Goal: Register for event/course

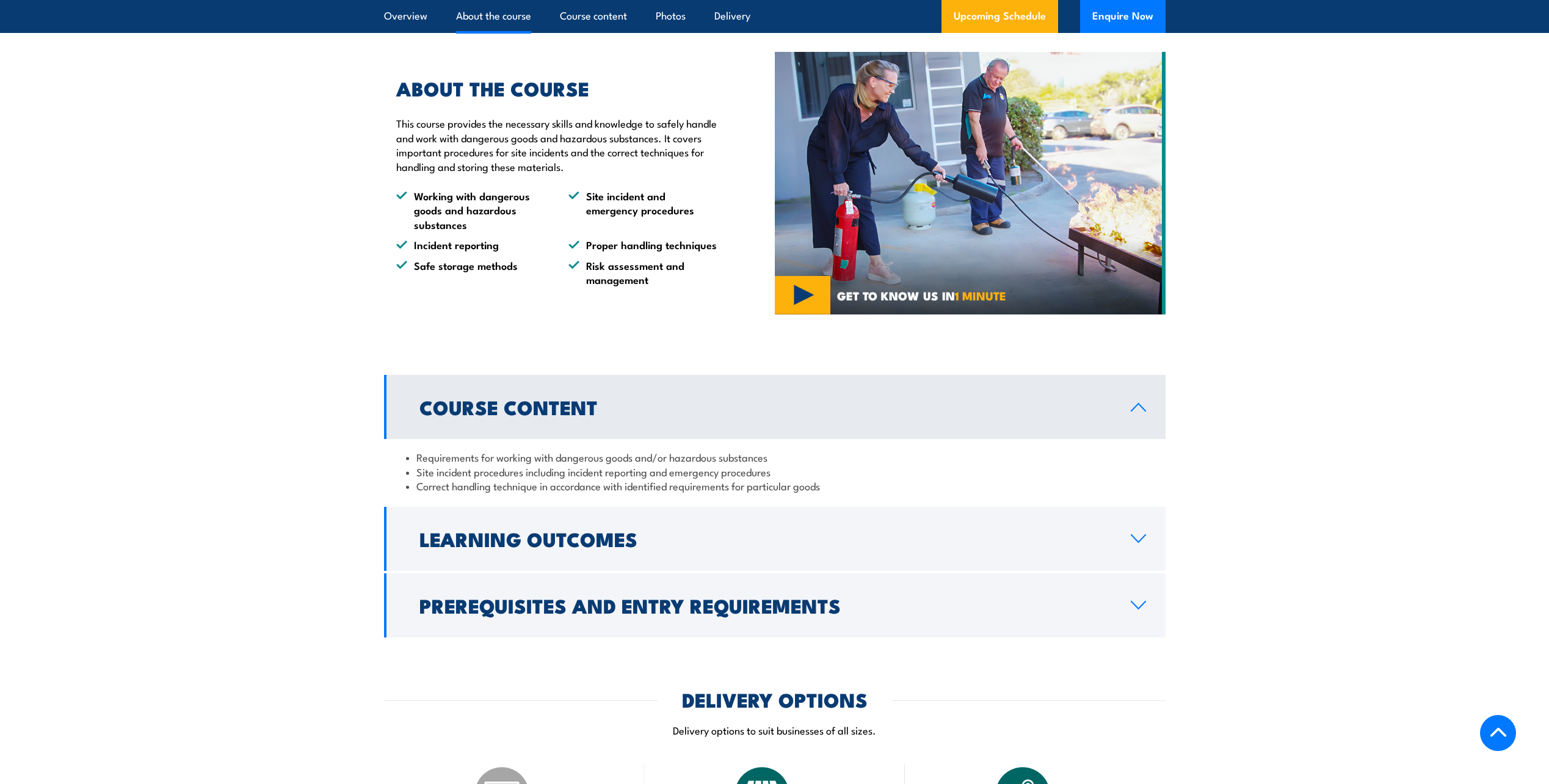
scroll to position [793, 0]
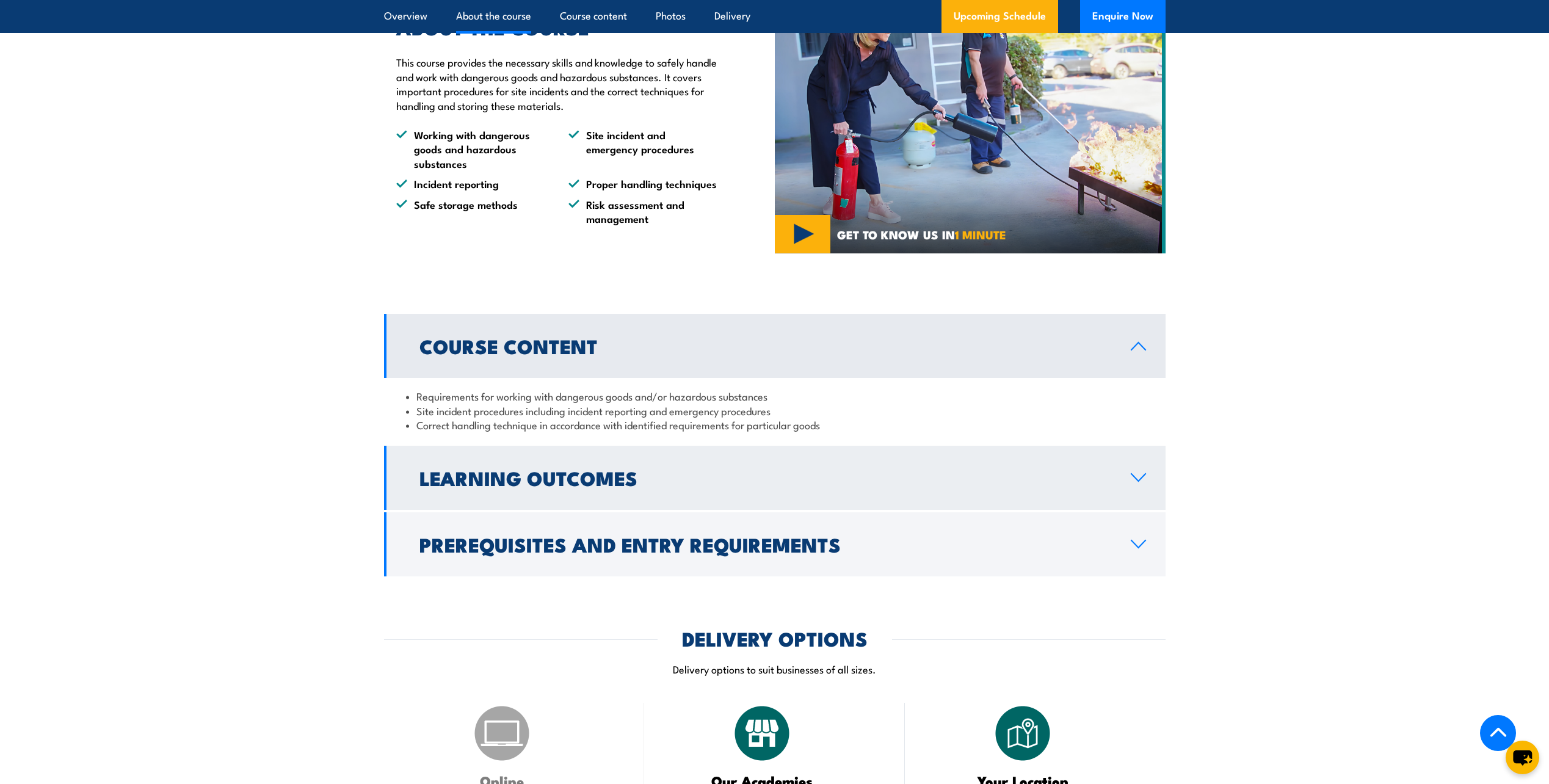
click at [1095, 486] on h2 "Learning Outcomes" at bounding box center [765, 477] width 691 height 17
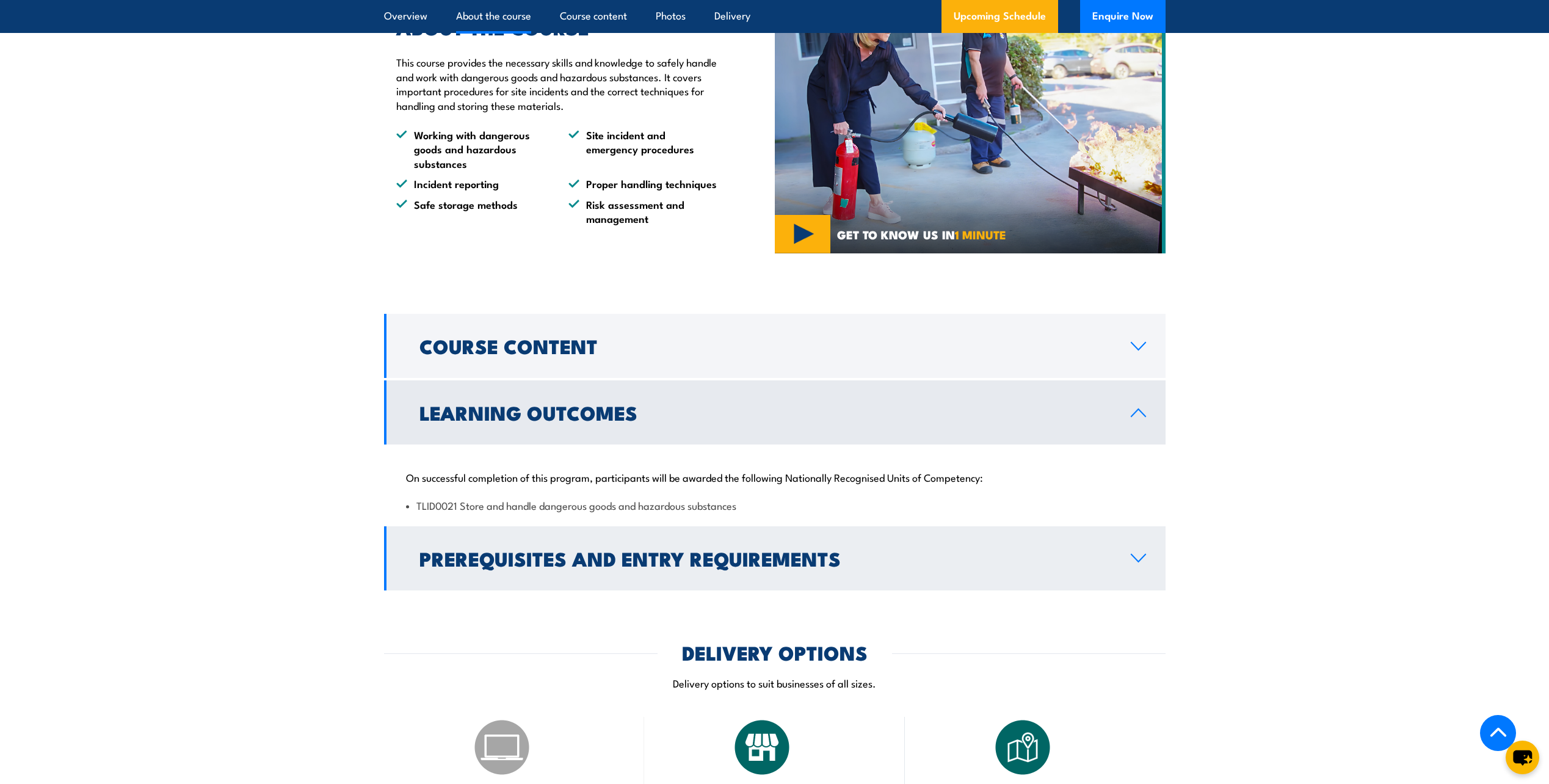
click at [737, 566] on h2 "Prerequisites and Entry Requirements" at bounding box center [765, 558] width 691 height 17
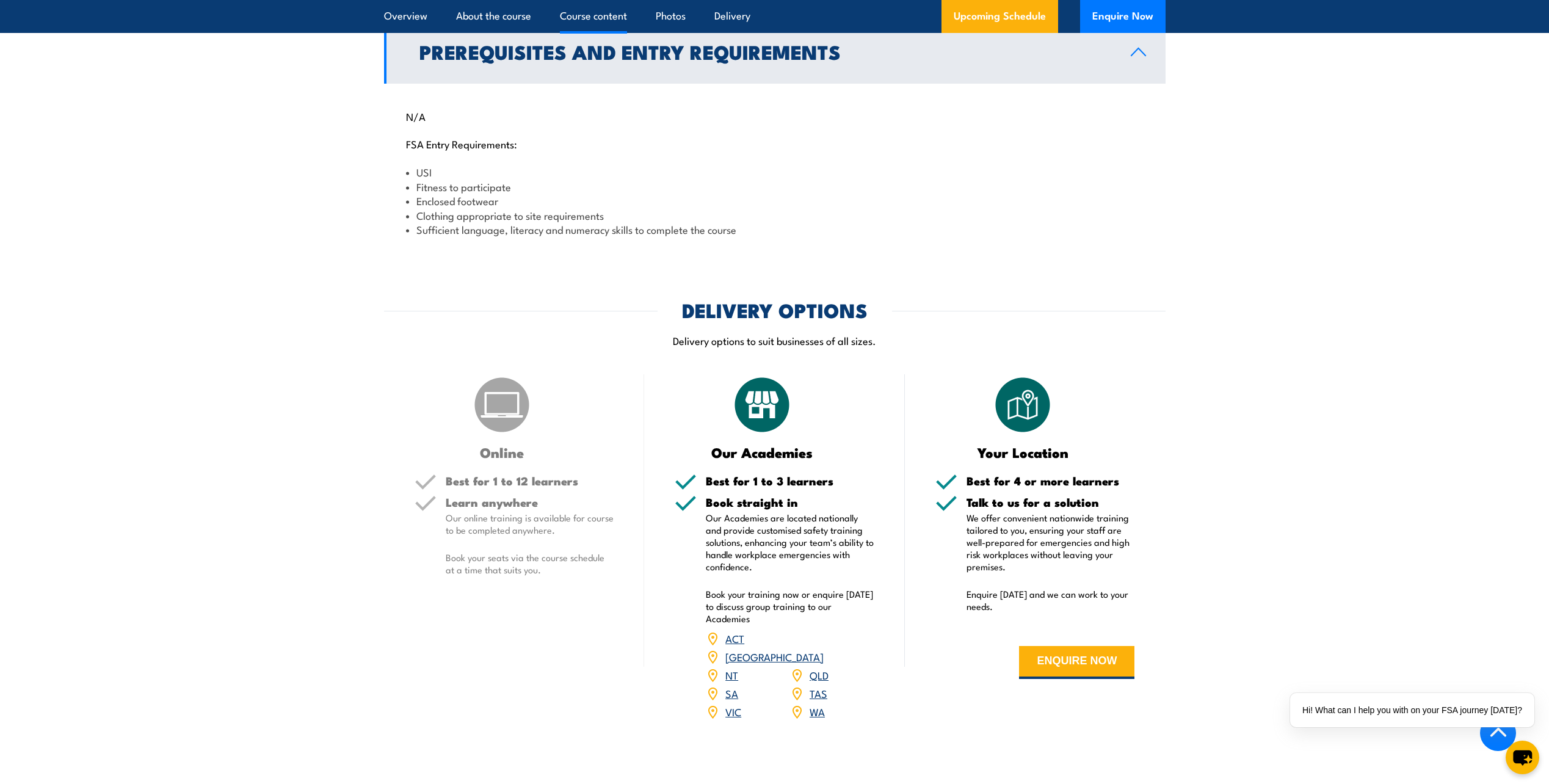
scroll to position [1343, 0]
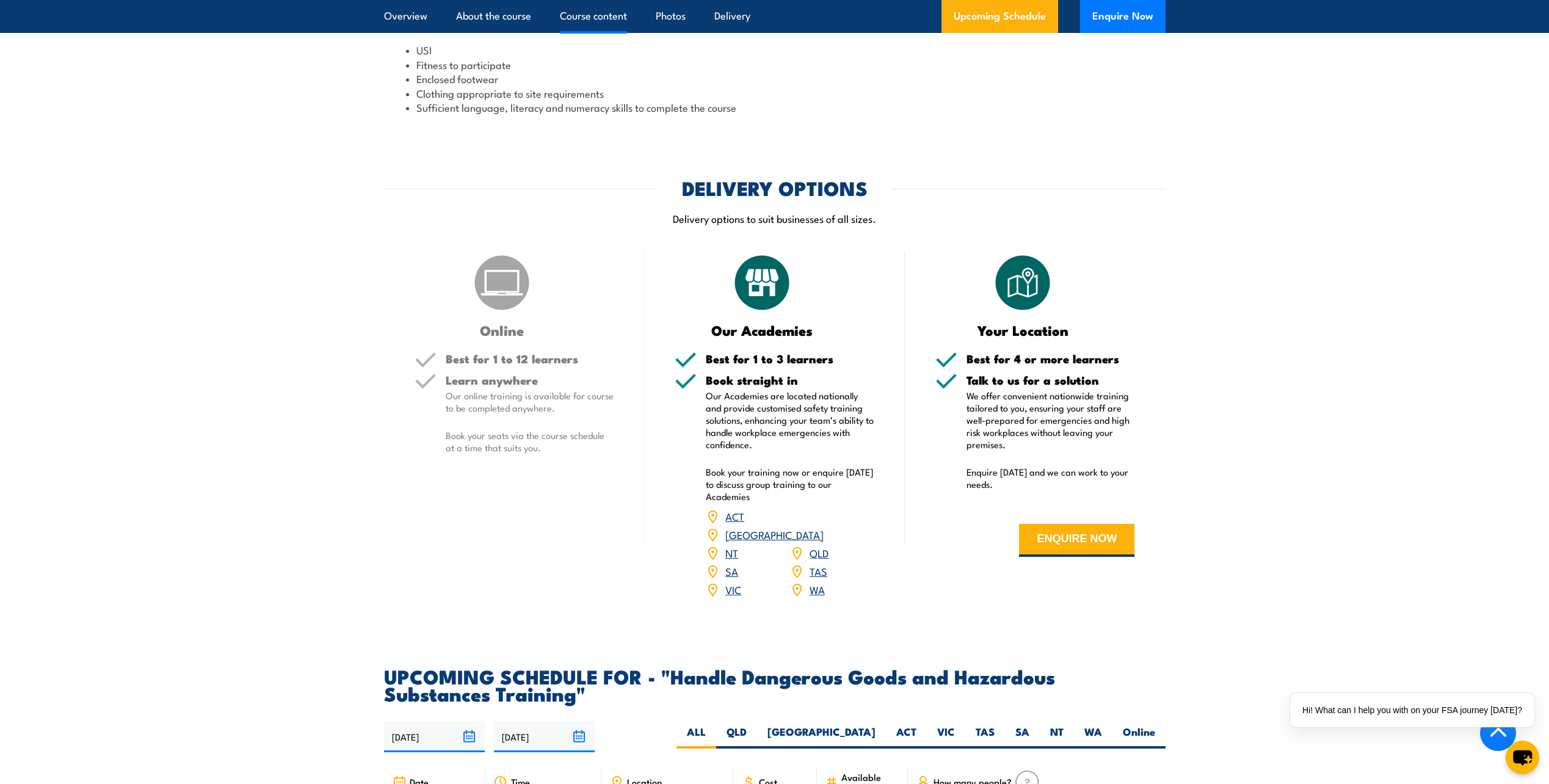
click at [526, 386] on h5 "Learn anywhere" at bounding box center [530, 380] width 169 height 12
click at [501, 386] on h5 "Learn anywhere" at bounding box center [530, 380] width 169 height 12
click at [520, 313] on img at bounding box center [502, 282] width 61 height 61
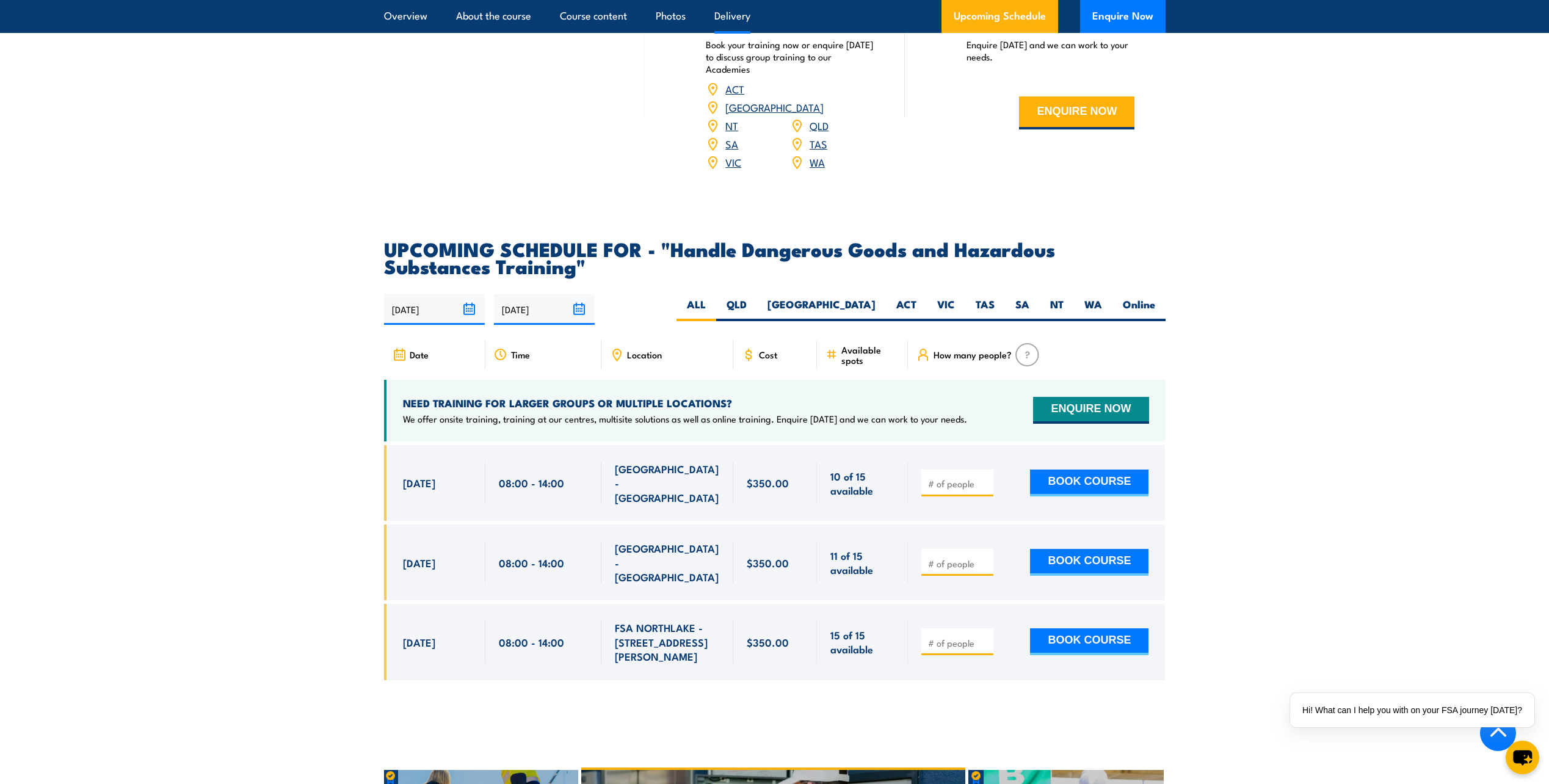
scroll to position [1587, 0]
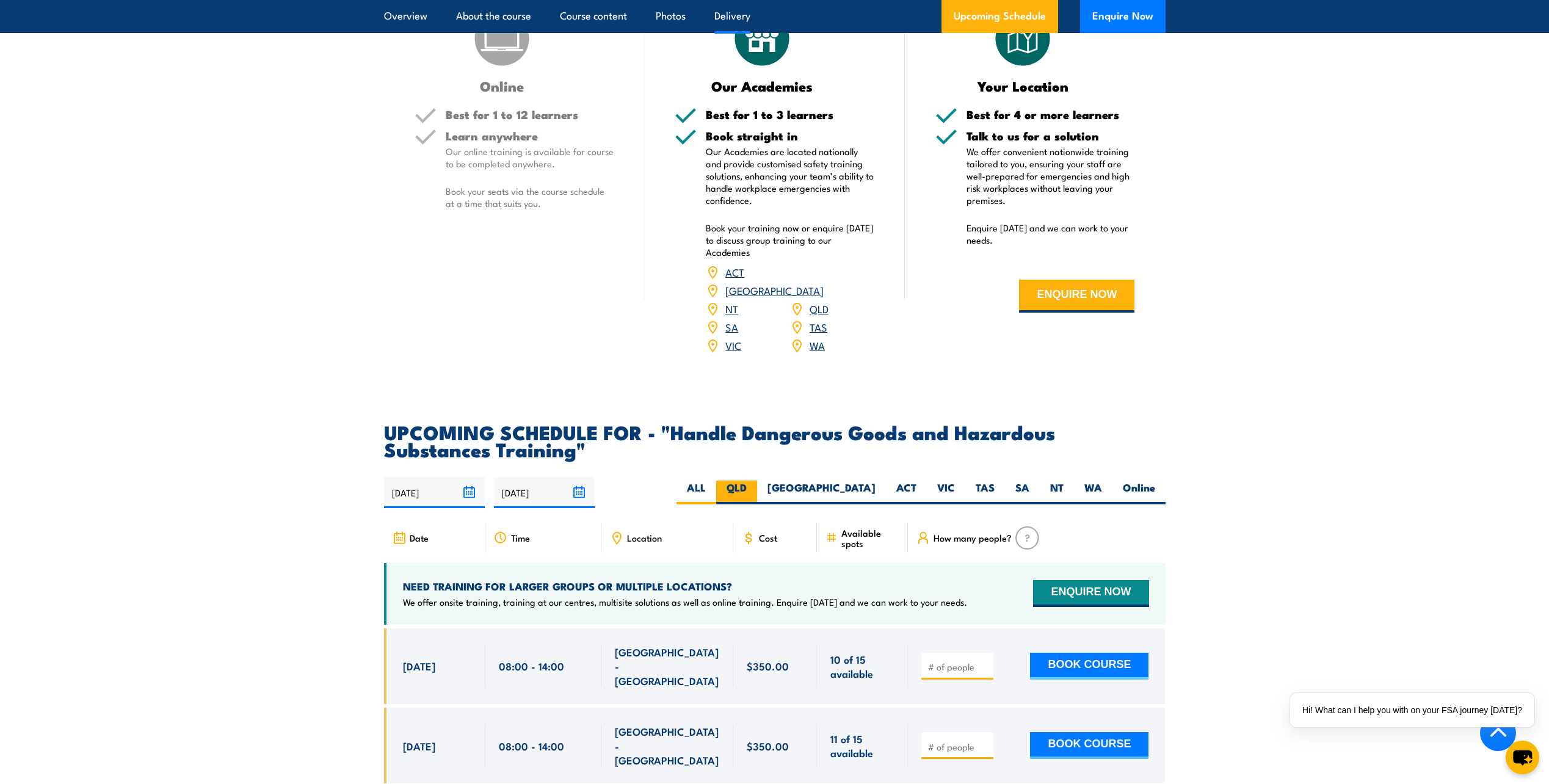
click at [757, 504] on label "QLD" at bounding box center [737, 492] width 41 height 24
click at [754, 488] on input "QLD" at bounding box center [751, 484] width 8 height 8
radio input "true"
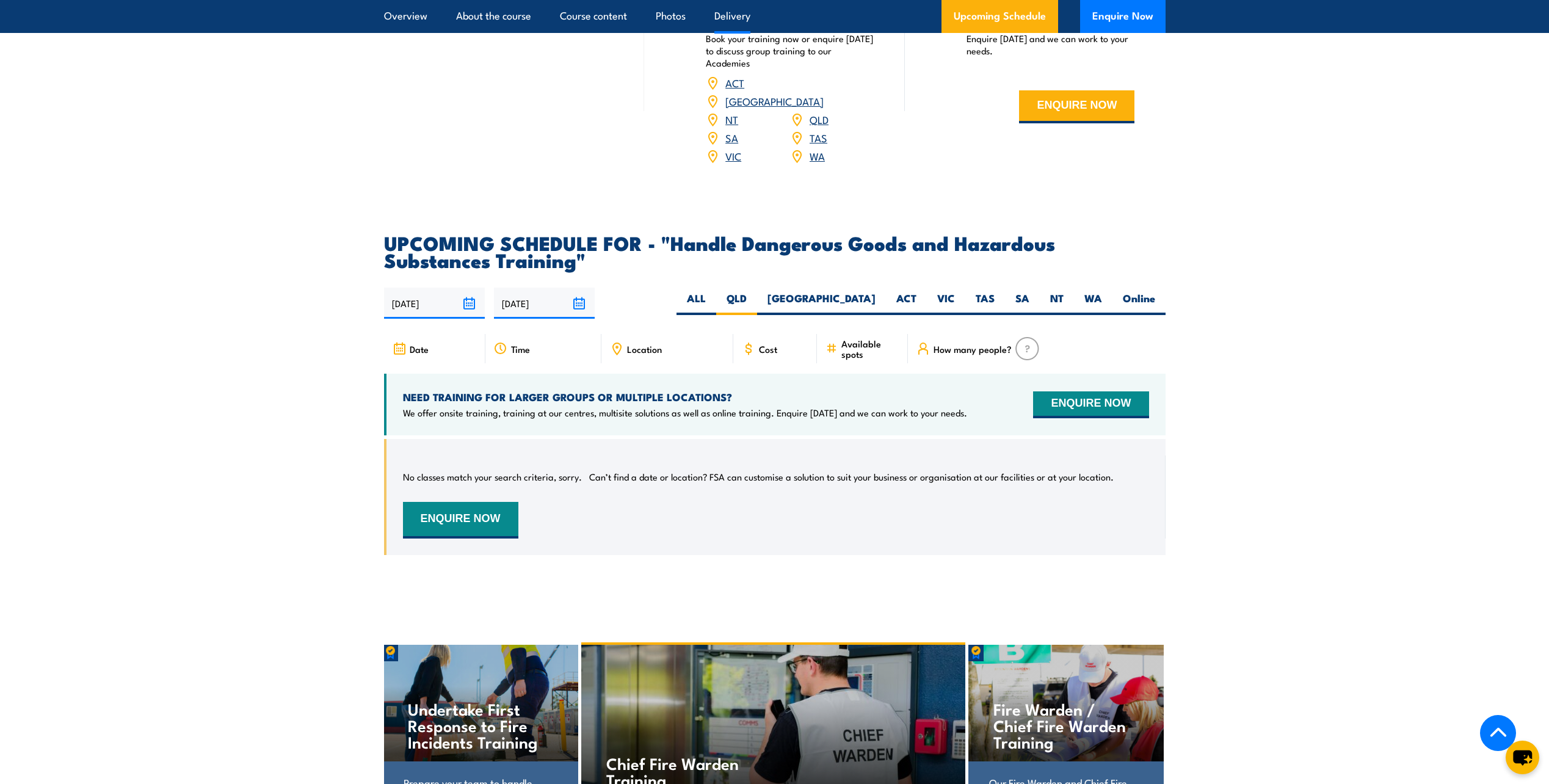
scroll to position [1433, 0]
